Goal: Task Accomplishment & Management: Manage account settings

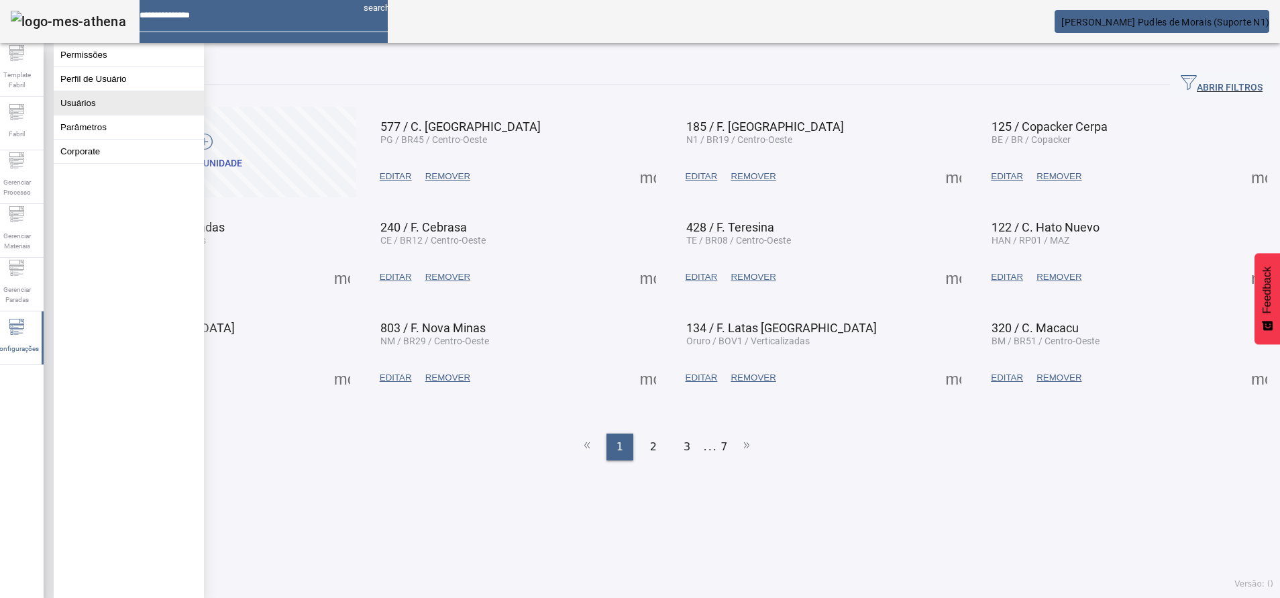
click at [83, 111] on button "Usuários" at bounding box center [129, 102] width 150 height 23
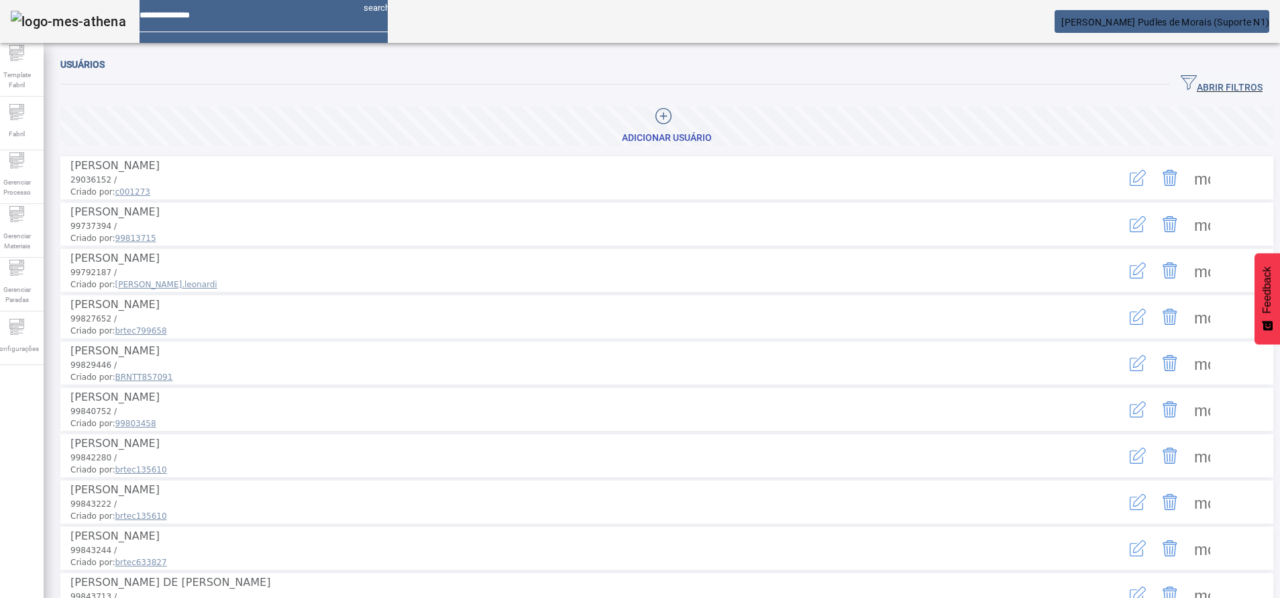
click at [1170, 74] on span "button" at bounding box center [1221, 84] width 103 height 32
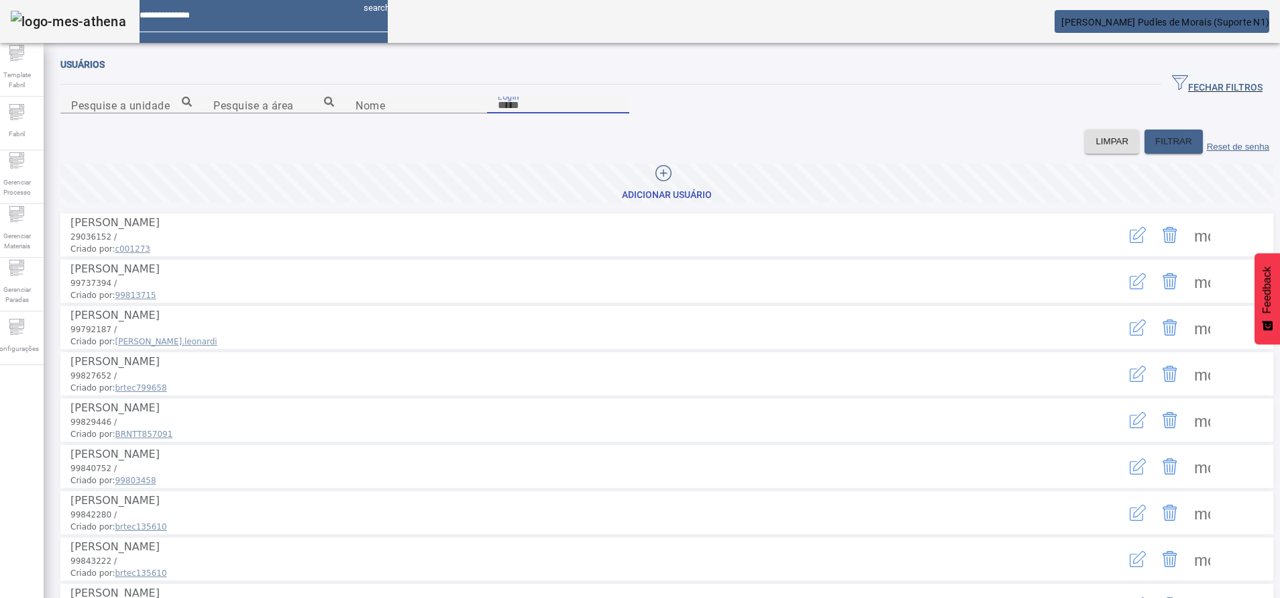
click at [618, 113] on input "Login" at bounding box center [558, 105] width 121 height 16
type input "*****"
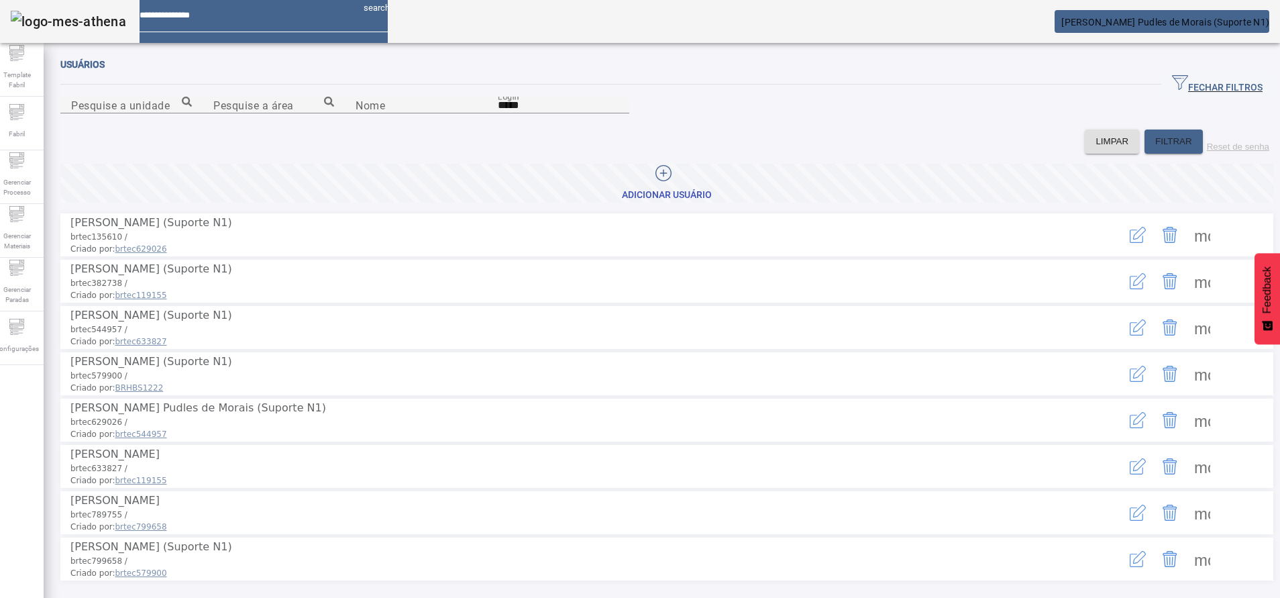
click at [1186, 436] on span at bounding box center [1202, 420] width 32 height 32
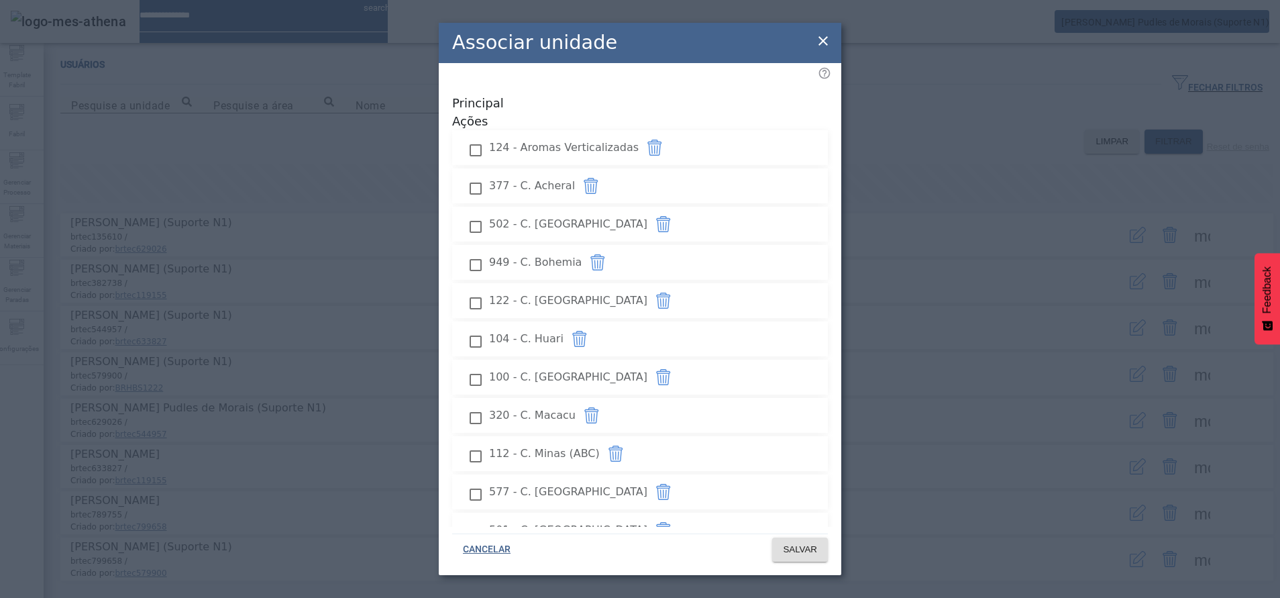
click at [1123, 36] on div "Associar unidade Principal Ações 124 - Aromas Verticalizadas 377 - C. Acheral 5…" at bounding box center [640, 299] width 1280 height 598
click at [820, 39] on icon at bounding box center [822, 40] width 9 height 9
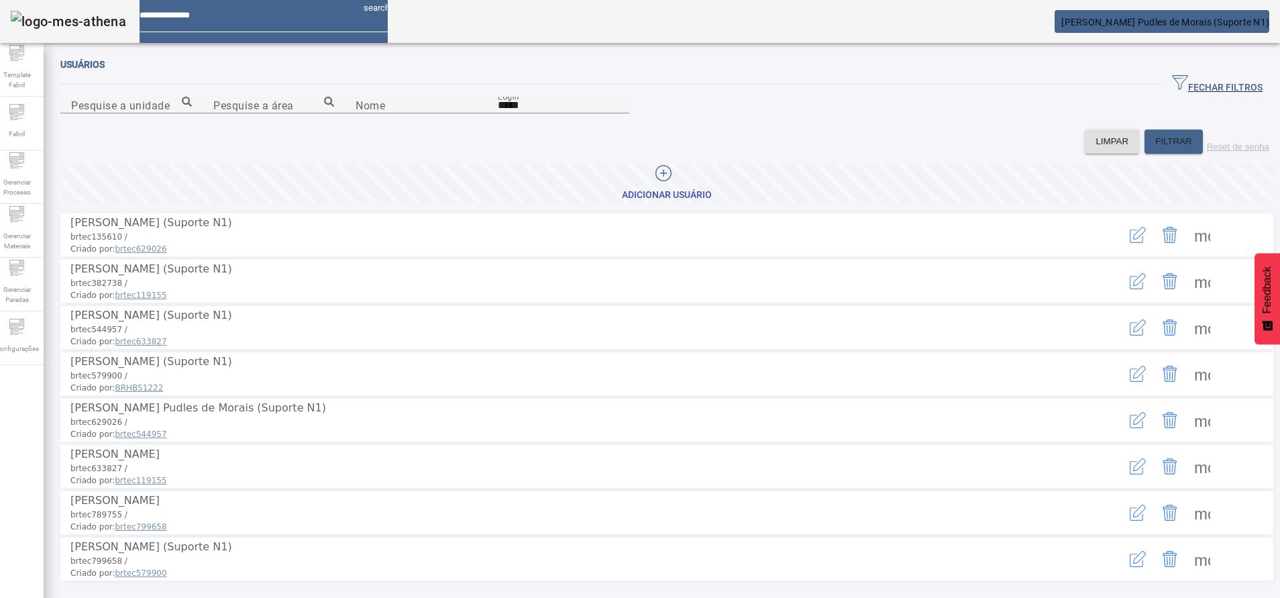
click at [1110, 30] on mat-card "[PERSON_NAME] Pudles de Morais (Suporte N1)" at bounding box center [1161, 21] width 215 height 23
click at [1179, 36] on mat-toolbar "search [PERSON_NAME] Pudles de Morais (Suporte N1)" at bounding box center [640, 21] width 1280 height 43
click at [1195, 30] on mat-card "[PERSON_NAME] Pudles de Morais (Suporte N1)" at bounding box center [1161, 21] width 215 height 23
click at [1205, 23] on span "[PERSON_NAME] Pudles de Morais (Suporte N1)" at bounding box center [1165, 22] width 208 height 11
